Goal: Book appointment/travel/reservation

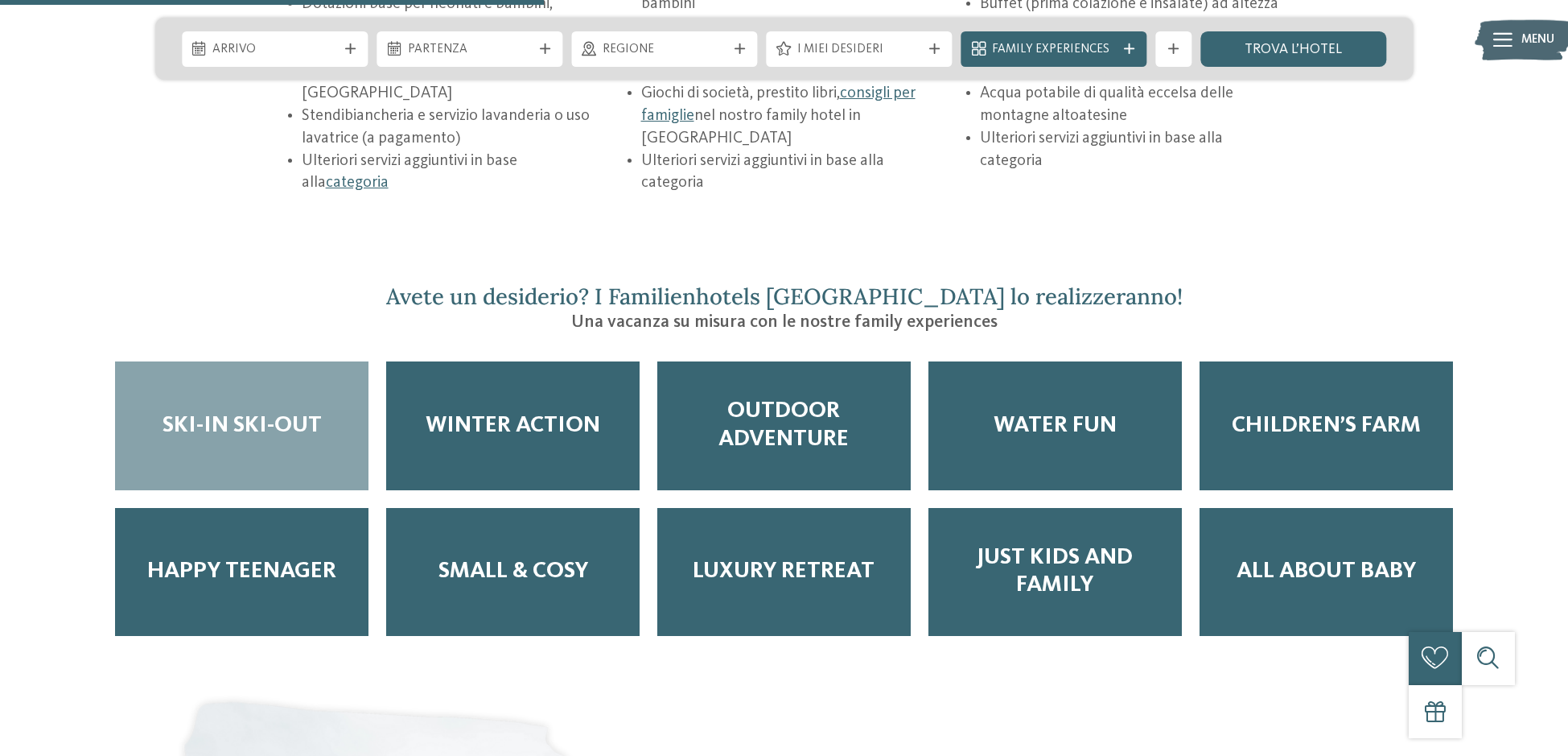
scroll to position [2851, 0]
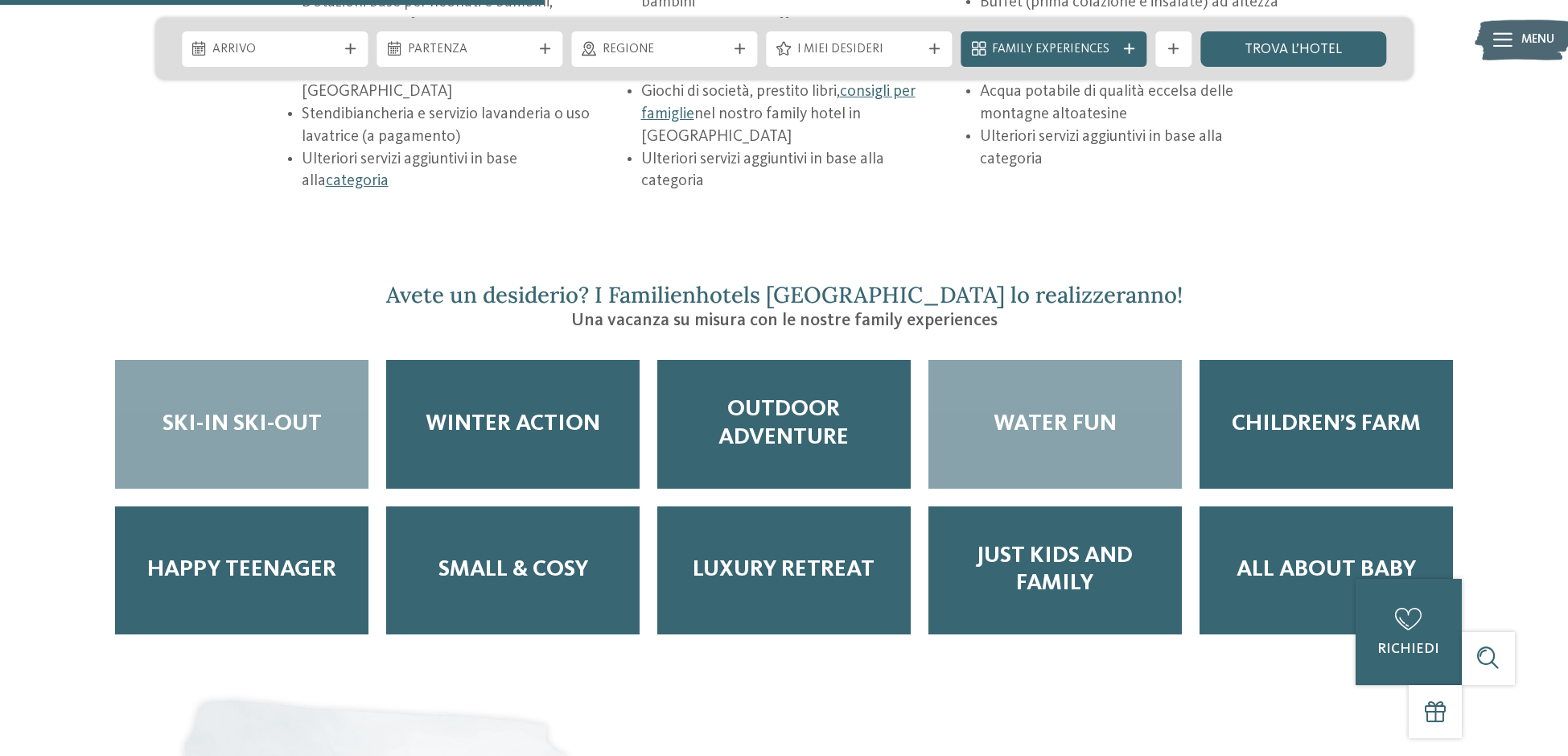
click at [1075, 410] on span "Water Fun" at bounding box center [1055, 423] width 123 height 28
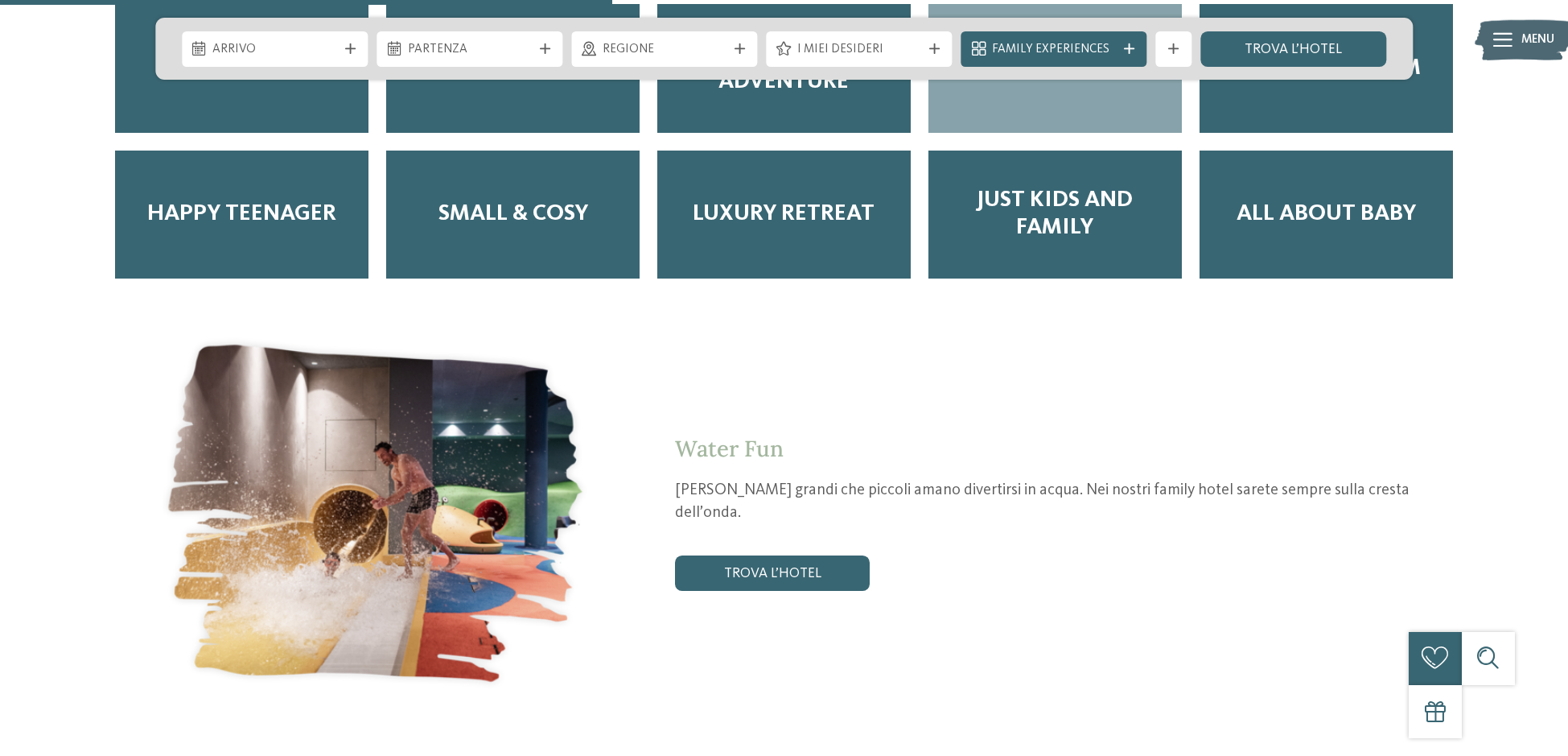
scroll to position [3210, 0]
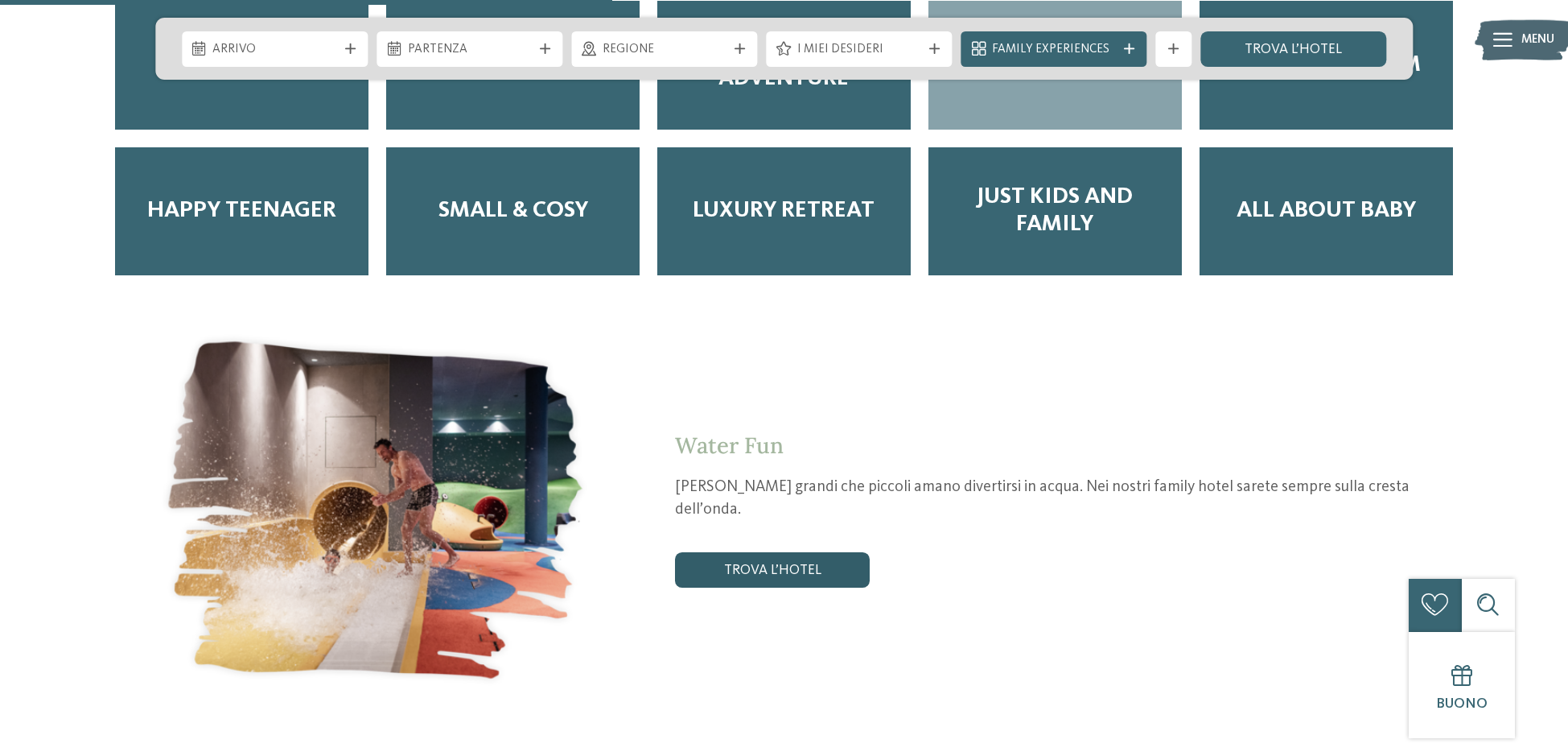
click at [754, 552] on link "trova l’hotel" at bounding box center [772, 570] width 194 height 36
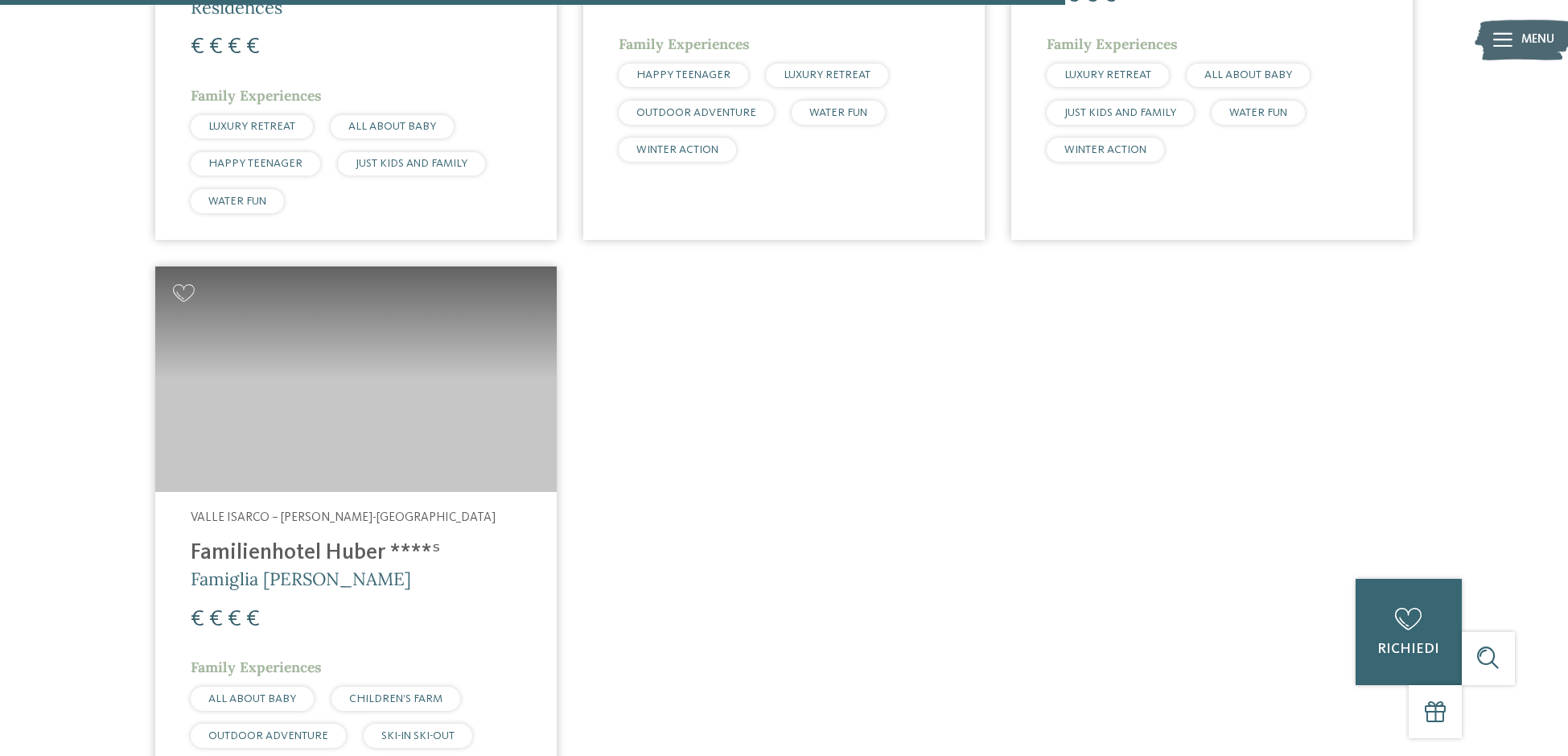
scroll to position [2247, 0]
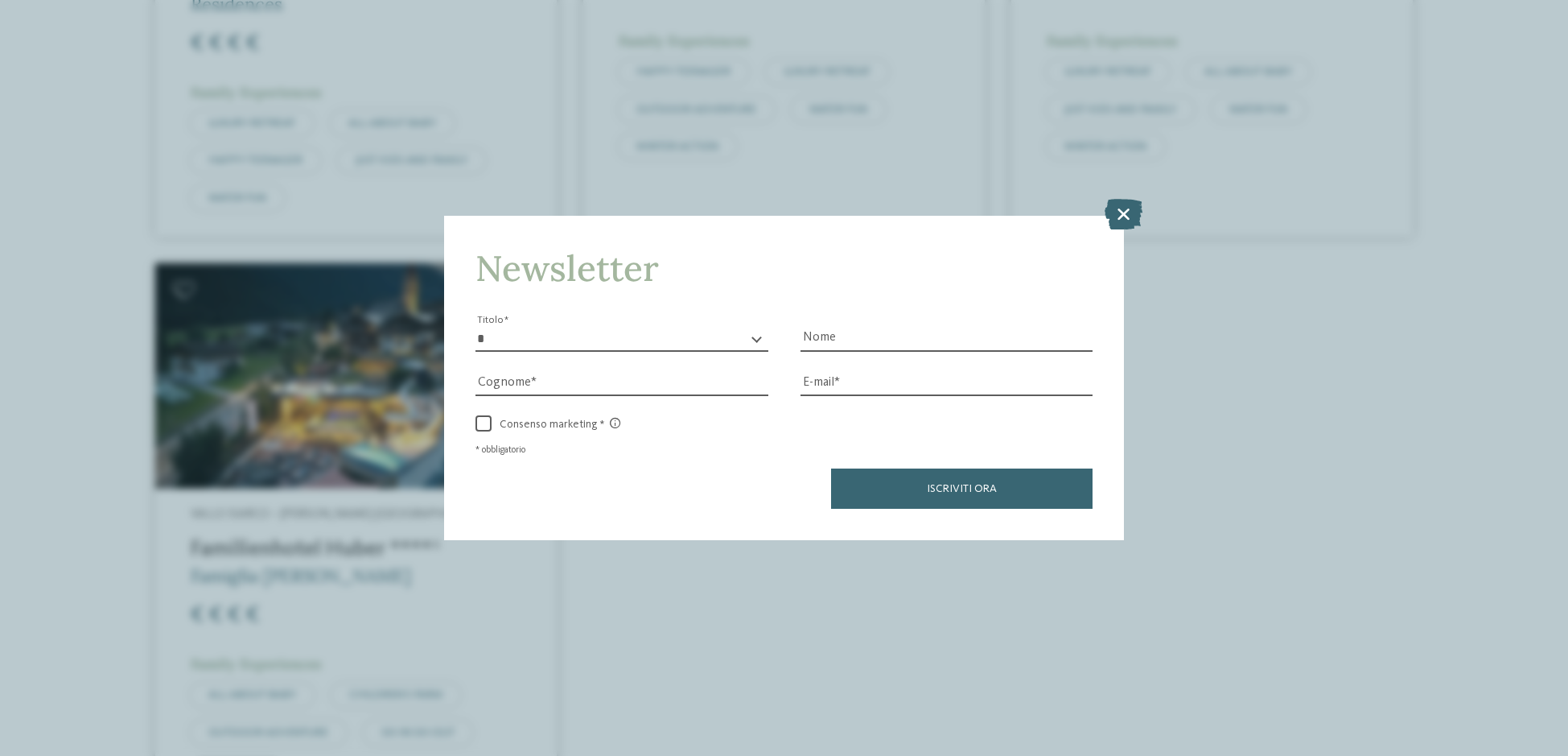
click at [251, 573] on div "Newsletter * ****** ******* ******** ****** Titolo Nome [GEOGRAPHIC_DATA] Fax" at bounding box center [784, 378] width 1568 height 756
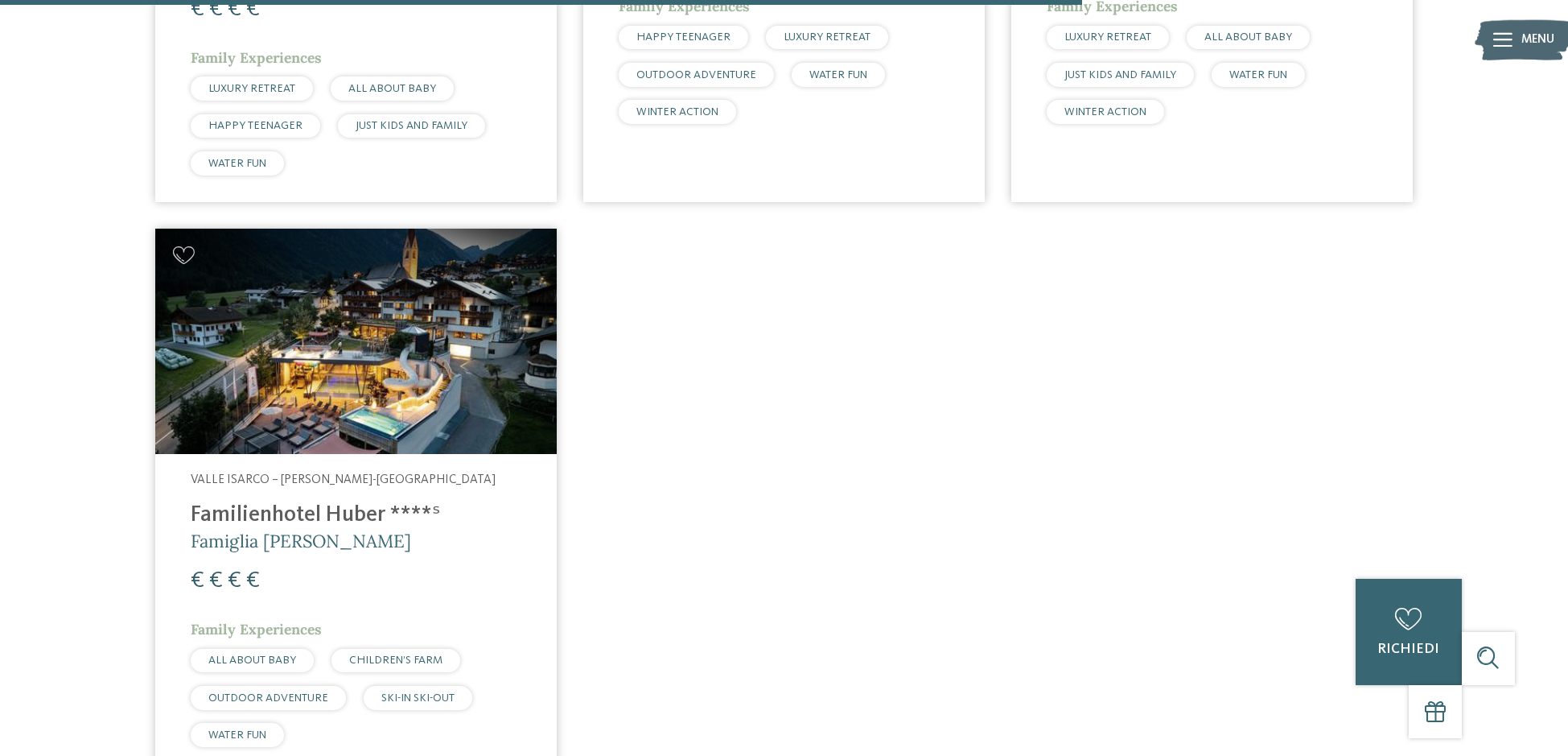
click at [300, 413] on img at bounding box center [356, 341] width 401 height 226
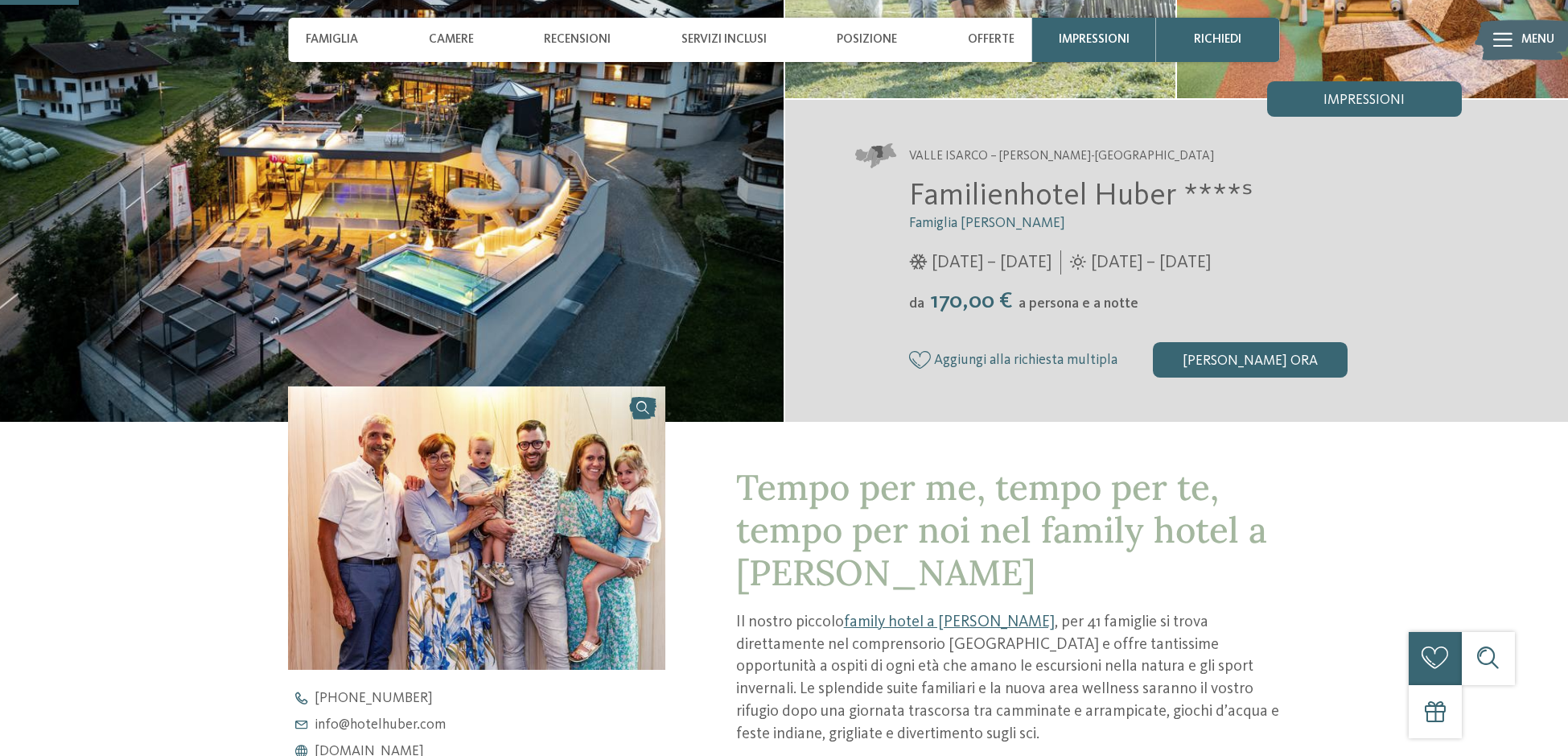
scroll to position [213, 0]
